Goal: Find contact information: Find contact information

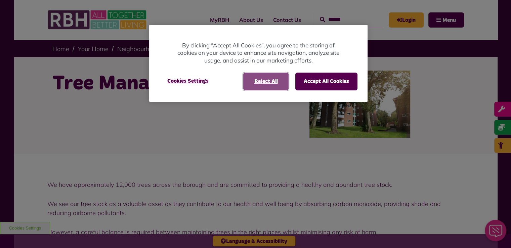
click at [275, 85] on button "Reject All" at bounding box center [265, 81] width 45 height 17
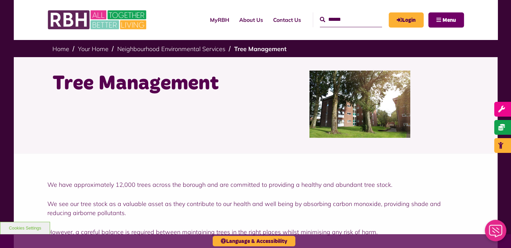
click at [445, 20] on span "Menu" at bounding box center [448, 19] width 13 height 5
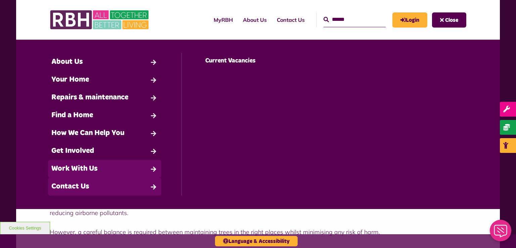
click at [70, 184] on link "Contact Us" at bounding box center [104, 187] width 113 height 18
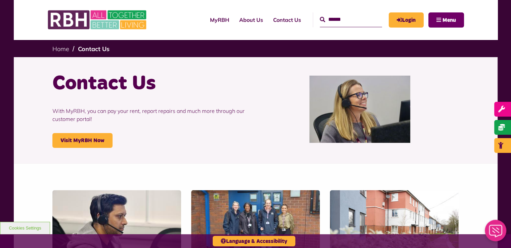
click at [445, 19] on span "Menu" at bounding box center [448, 19] width 13 height 5
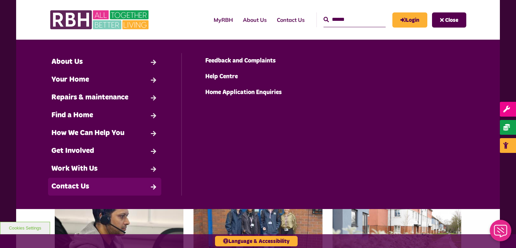
click at [72, 190] on link "Contact Us" at bounding box center [104, 187] width 113 height 18
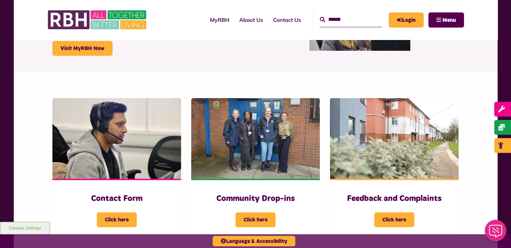
scroll to position [134, 0]
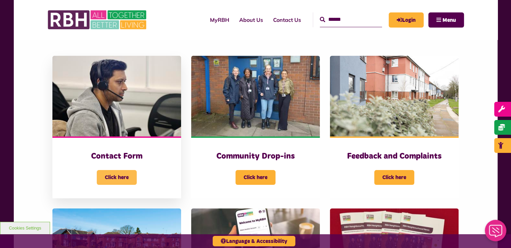
click at [123, 172] on span "Click here" at bounding box center [117, 177] width 40 height 15
click at [124, 175] on span "Click here" at bounding box center [117, 177] width 40 height 15
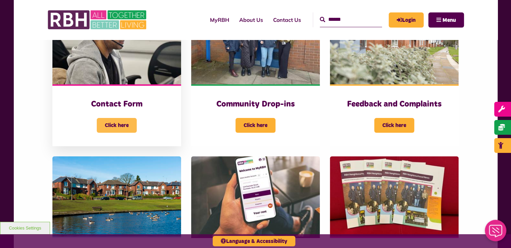
scroll to position [269, 0]
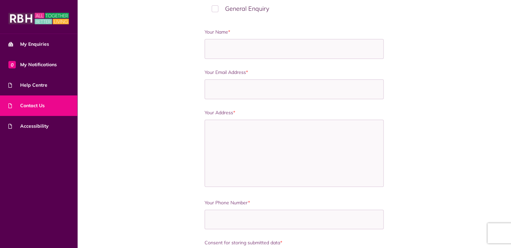
scroll to position [437, 0]
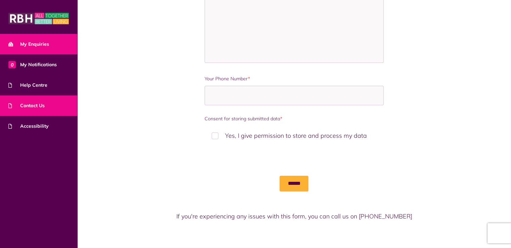
click at [42, 45] on span "My Enquiries" at bounding box center [28, 44] width 41 height 7
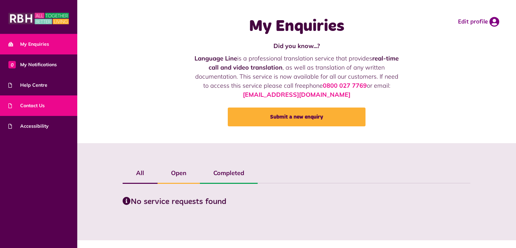
click at [31, 107] on span "Contact Us" at bounding box center [26, 105] width 36 height 7
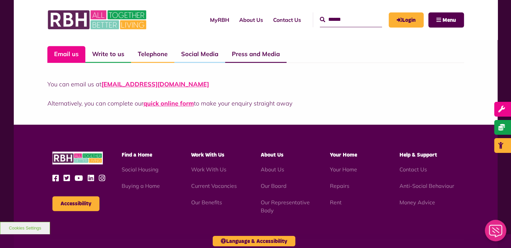
scroll to position [470, 0]
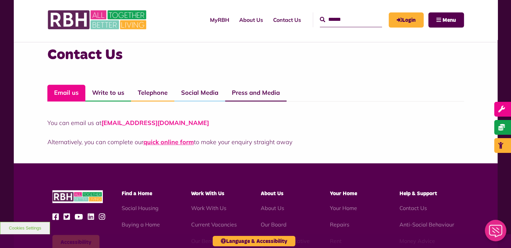
click at [158, 122] on link "CustomerExperience@rbh.org.uk" at bounding box center [155, 123] width 108 height 8
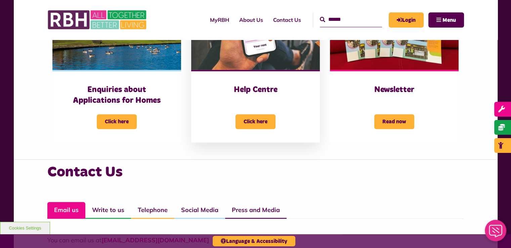
scroll to position [202, 0]
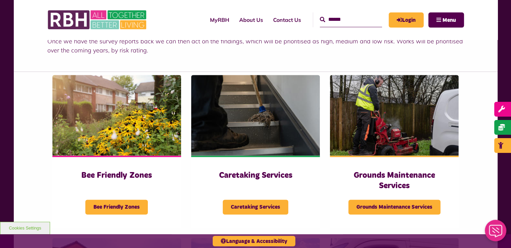
scroll to position [873, 0]
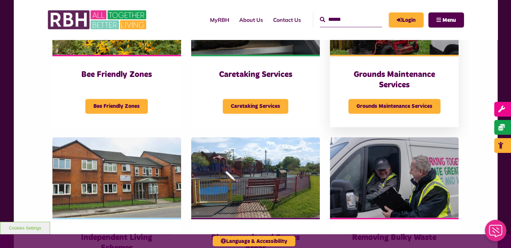
click at [397, 82] on h3 "Grounds Maintenance Services" at bounding box center [394, 80] width 102 height 21
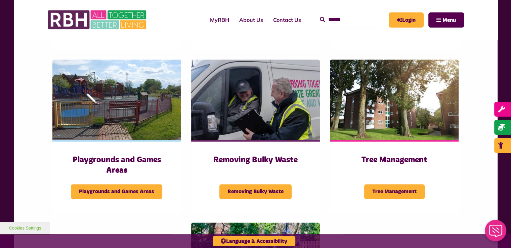
scroll to position [873, 0]
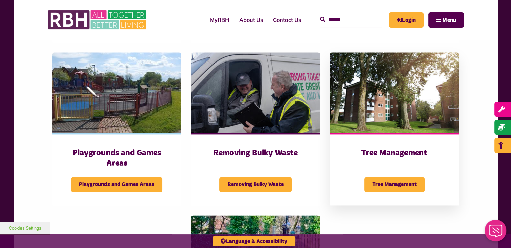
click at [377, 156] on h3 "Tree Management" at bounding box center [394, 153] width 102 height 10
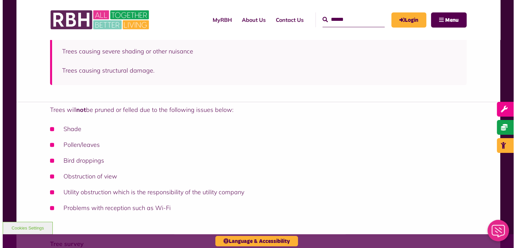
scroll to position [235, 0]
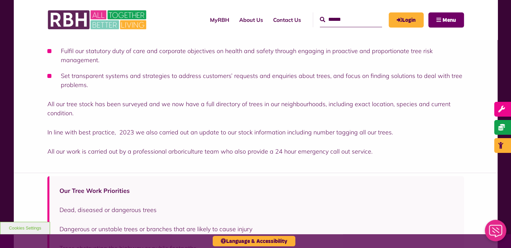
click at [446, 19] on span "Menu" at bounding box center [448, 19] width 13 height 5
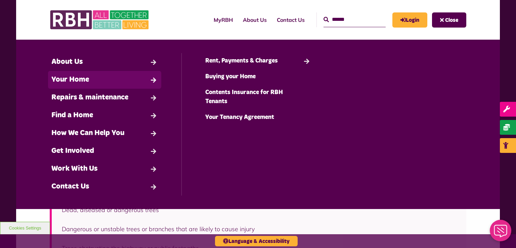
click at [110, 83] on link "Your Home" at bounding box center [104, 80] width 113 height 18
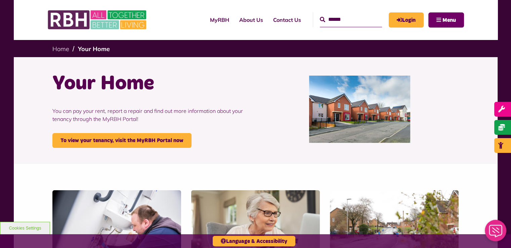
click at [439, 21] on button "Menu" at bounding box center [446, 19] width 36 height 15
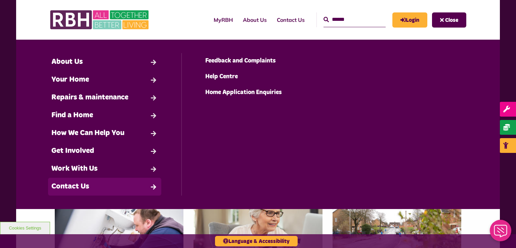
click at [107, 187] on link "Contact Us" at bounding box center [104, 187] width 113 height 18
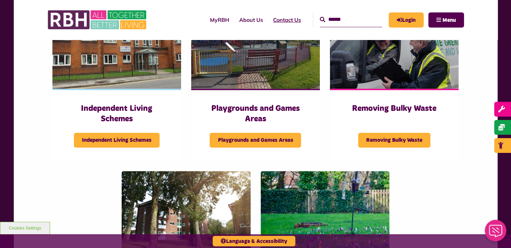
scroll to position [571, 0]
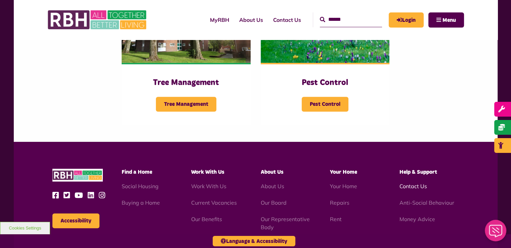
click at [413, 187] on link "Contact Us" at bounding box center [413, 186] width 28 height 7
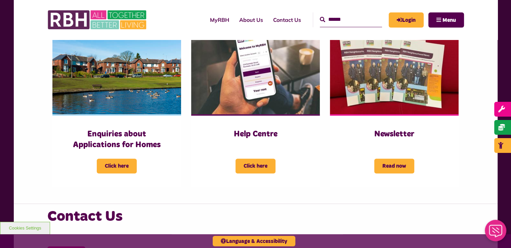
scroll to position [269, 0]
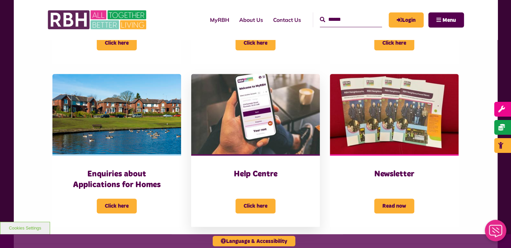
click at [266, 178] on h3 "Help Centre" at bounding box center [256, 174] width 102 height 10
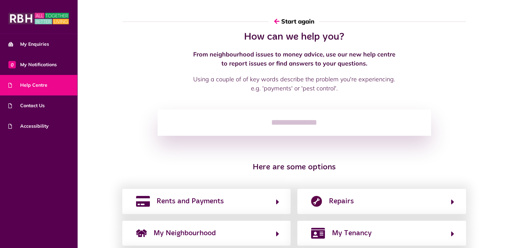
click at [268, 125] on input "search" at bounding box center [294, 123] width 273 height 26
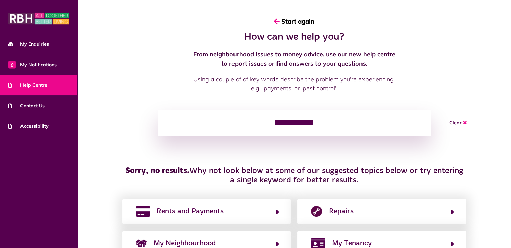
type input "**********"
click at [390, 127] on input "**********" at bounding box center [294, 123] width 273 height 26
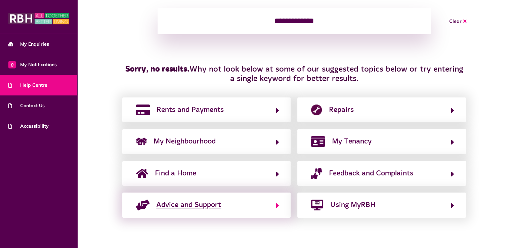
click at [195, 206] on span "Advice and Support" at bounding box center [188, 205] width 65 height 11
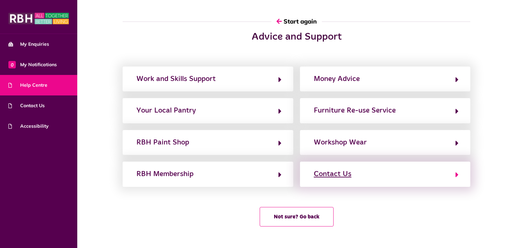
click at [330, 172] on div "Contact Us" at bounding box center [333, 174] width 38 height 11
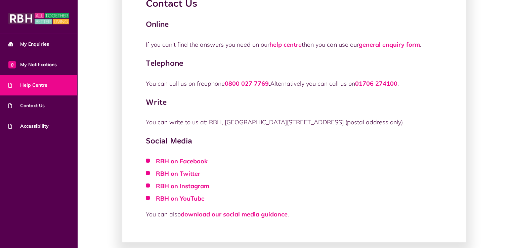
scroll to position [34, 0]
